Goal: Check status: Verify the current state of an ongoing process or item

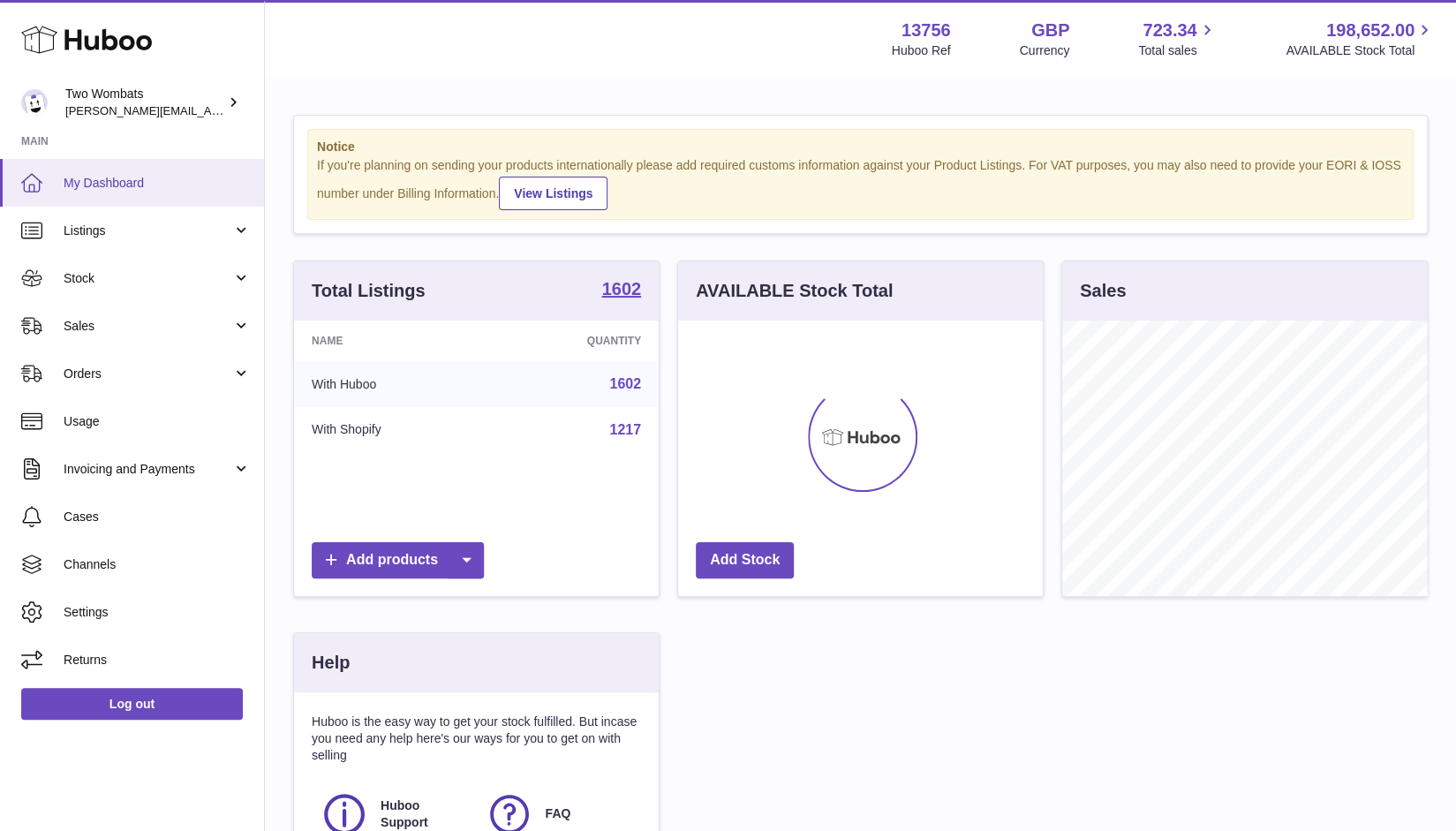
scroll to position [276, 365]
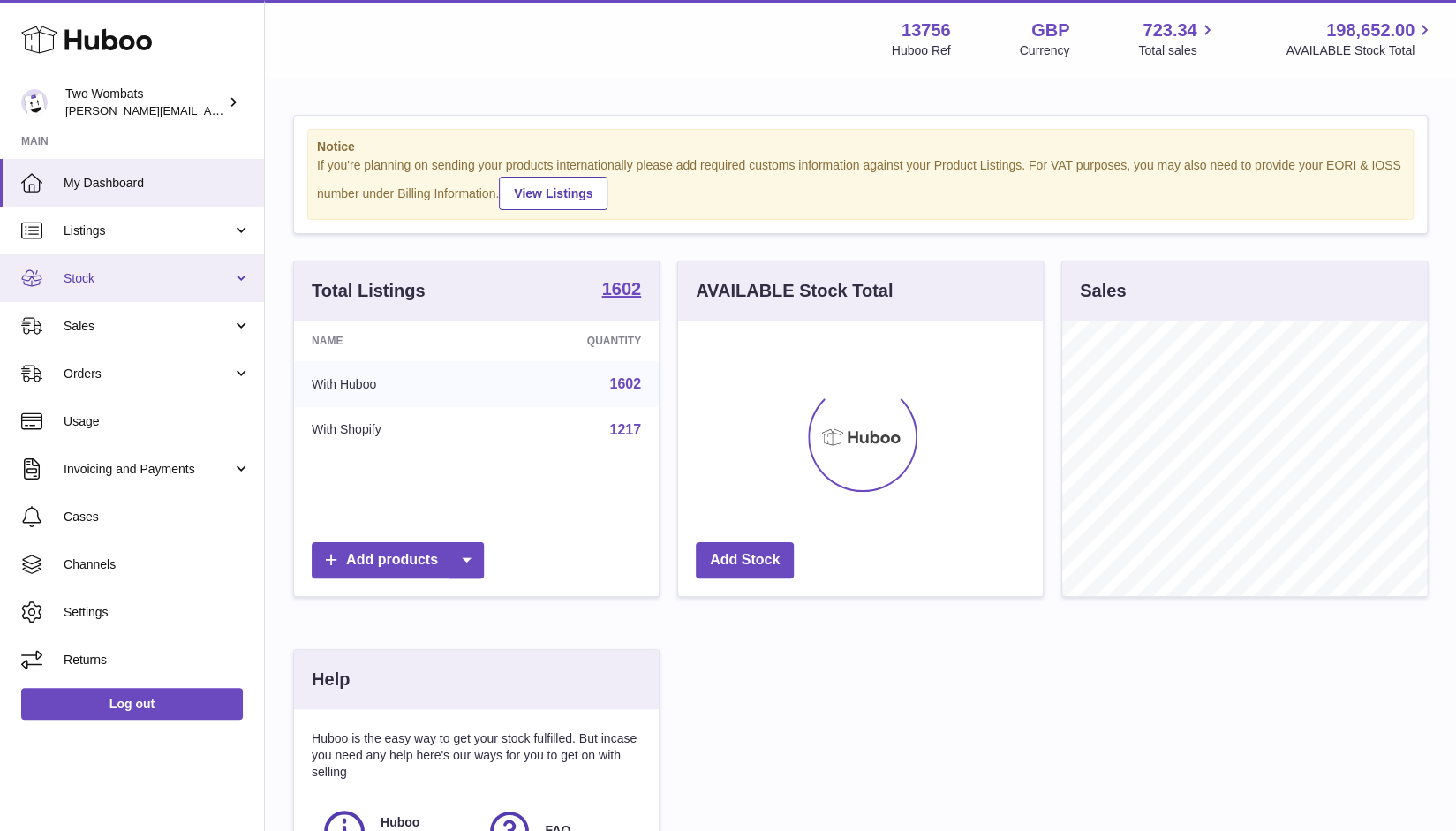
click at [249, 269] on link "Stock" at bounding box center [132, 279] width 264 height 48
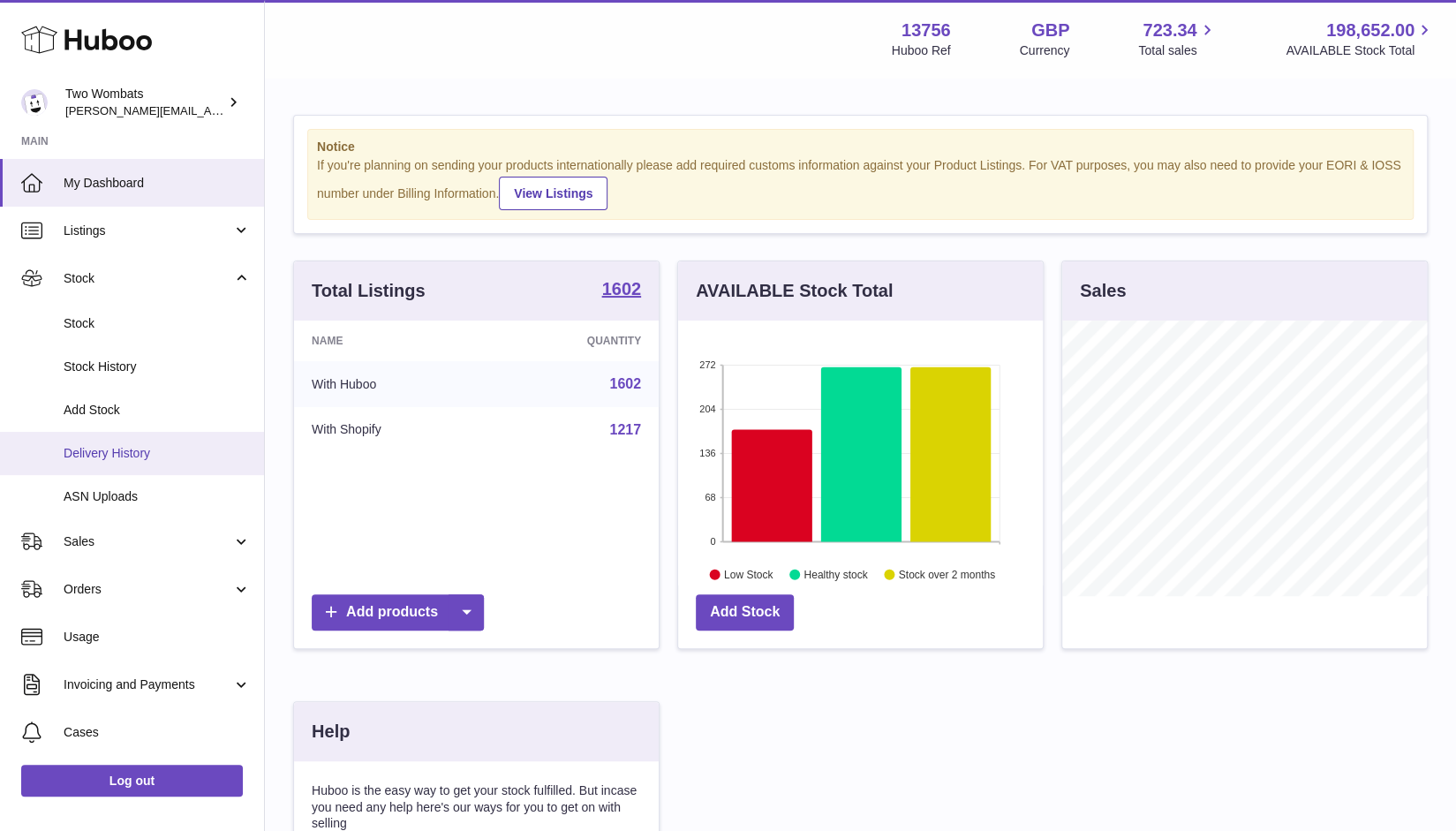
click at [141, 448] on span "Delivery History" at bounding box center [157, 453] width 187 height 17
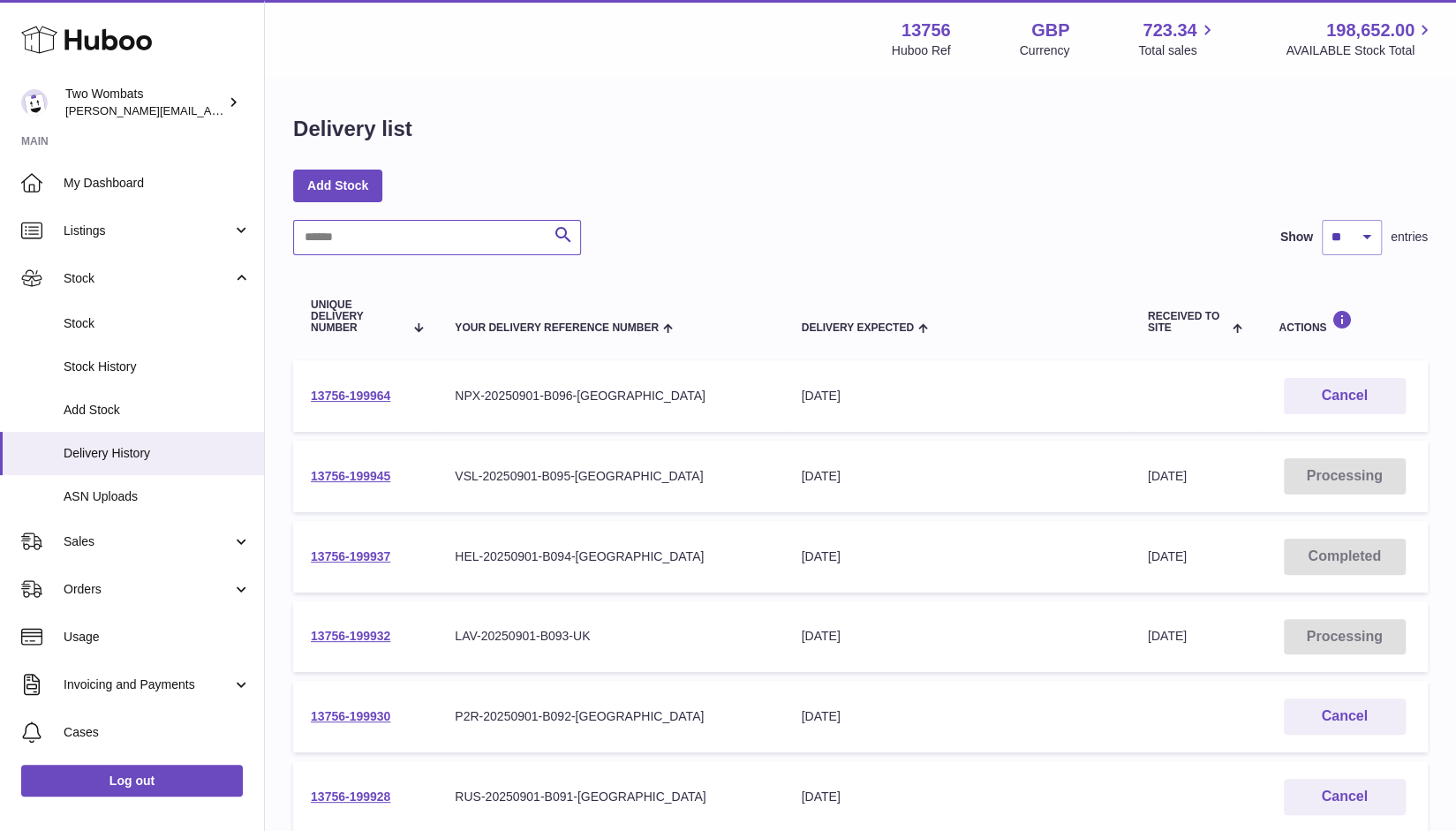
click at [371, 243] on input "text" at bounding box center [437, 237] width 288 height 35
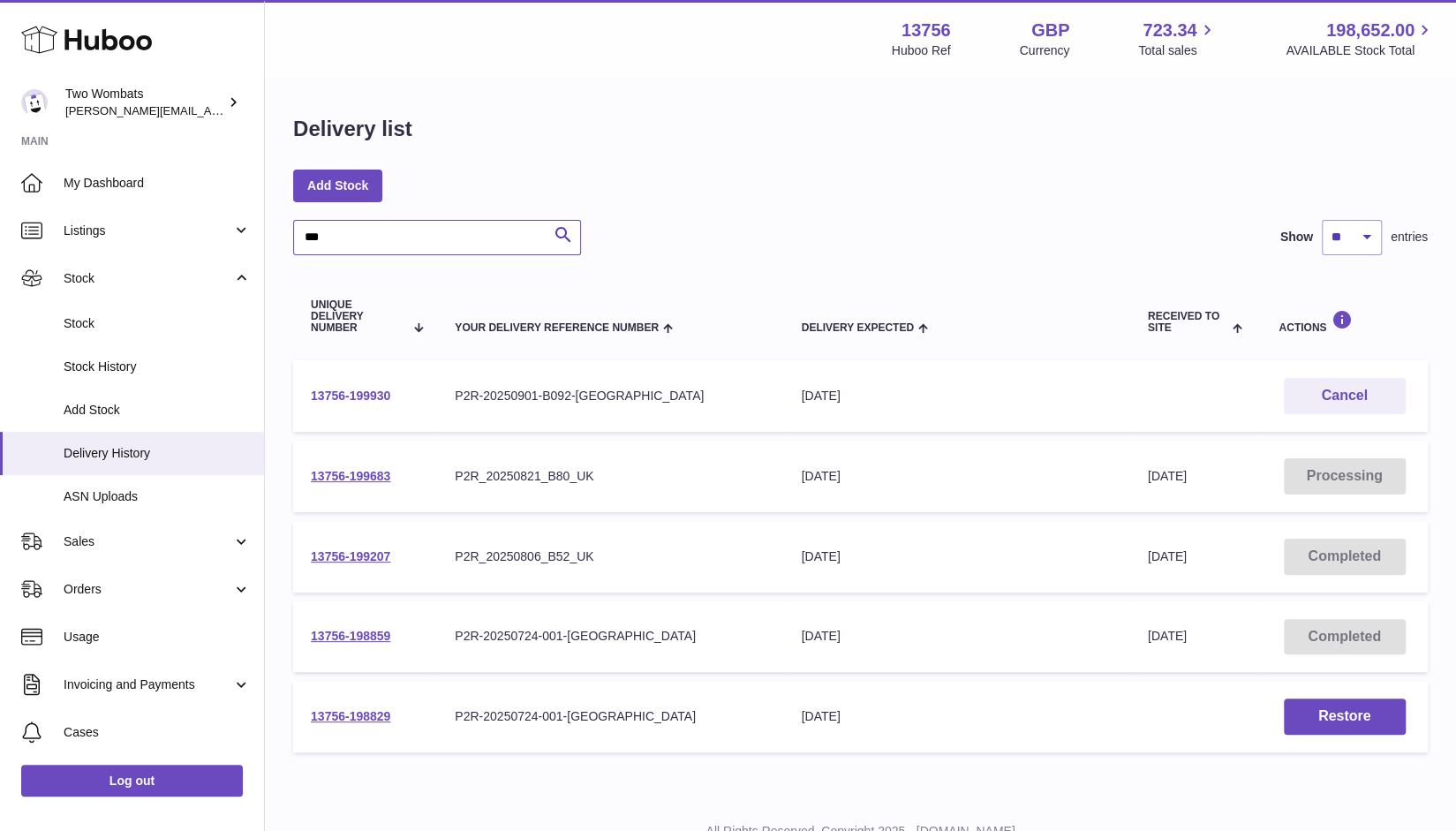
type input "***"
click at [376, 396] on link "13756-199930" at bounding box center [350, 395] width 79 height 14
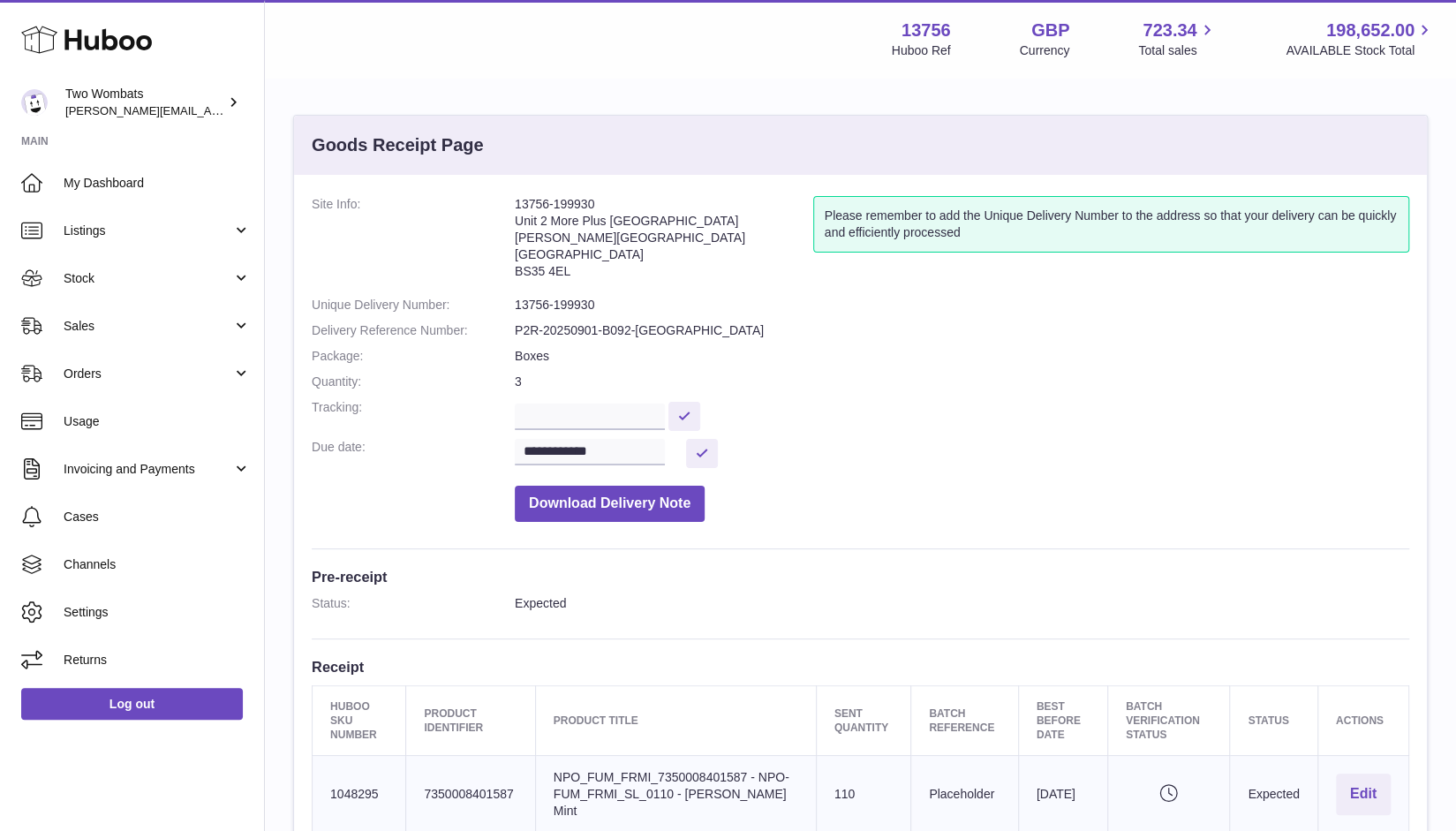
click at [367, 26] on div "Menu Huboo 13756 Huboo Ref GBP Currency 723.34 Total sales 198,652.00 AVAILABLE…" at bounding box center [861, 38] width 1149 height 41
